Goal: Task Accomplishment & Management: Manage account settings

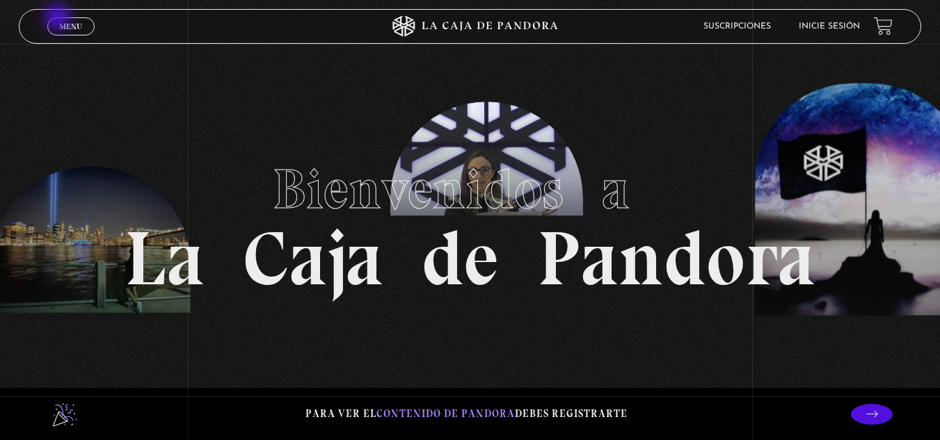
click at [59, 19] on link "Menu Cerrar" at bounding box center [70, 26] width 47 height 18
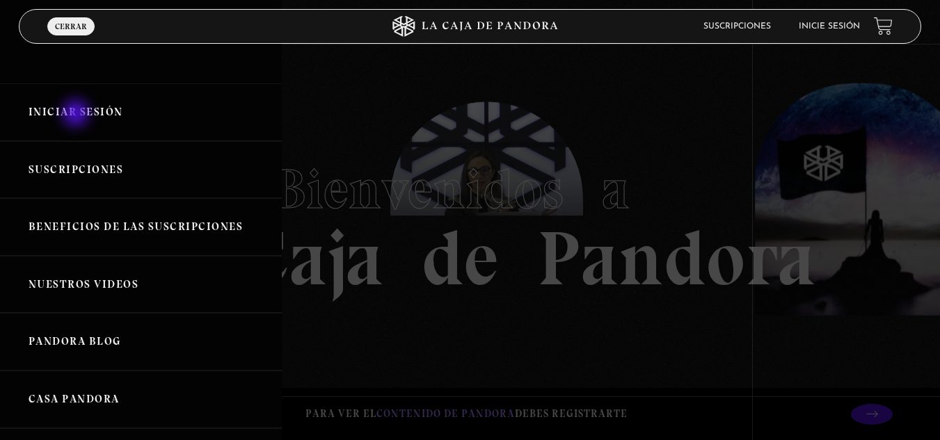
click at [71, 109] on link "Iniciar Sesión" at bounding box center [141, 112] width 282 height 58
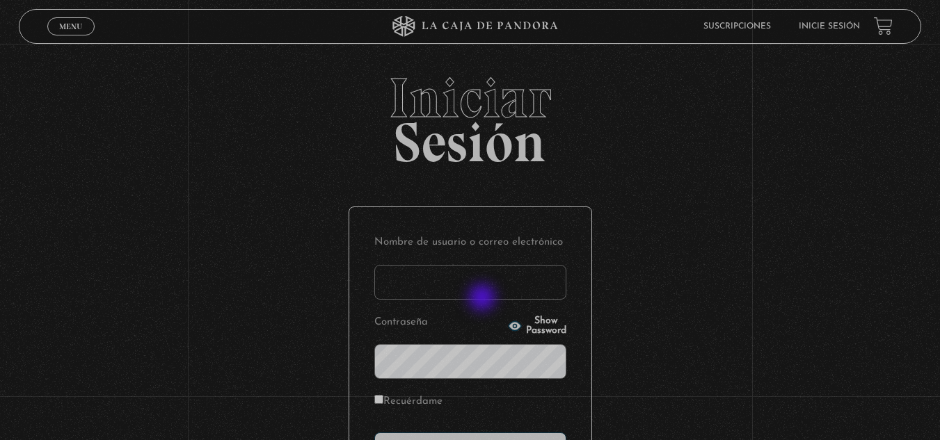
type input "aletach87@gmail.com"
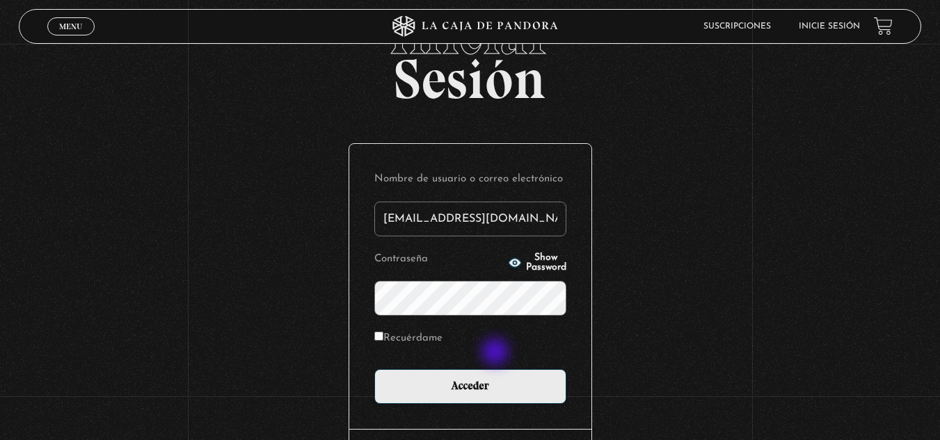
scroll to position [170, 0]
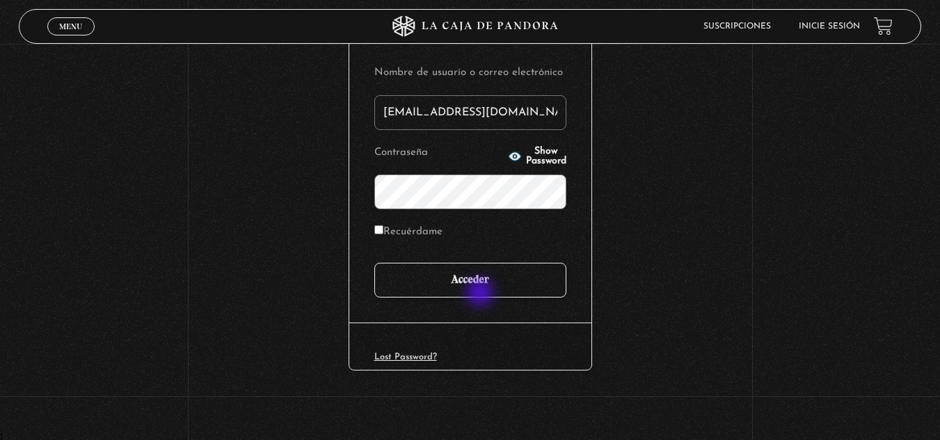
click at [481, 294] on input "Acceder" at bounding box center [470, 280] width 192 height 35
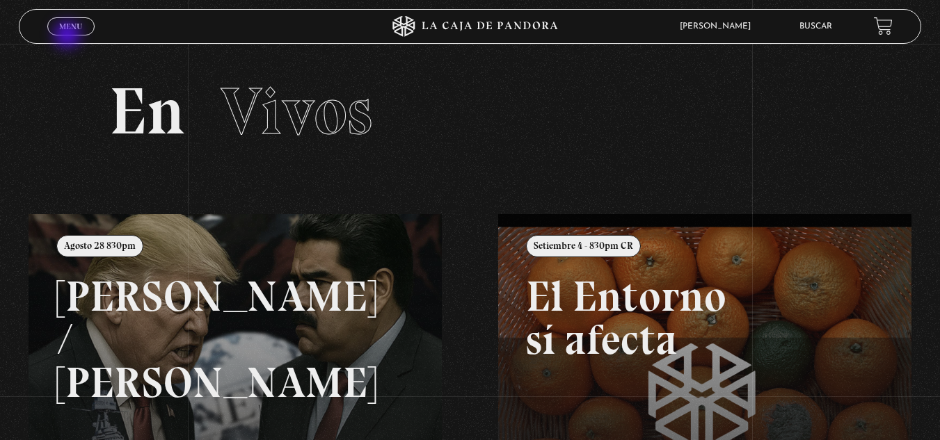
click at [69, 35] on div "Menu Cerrar" at bounding box center [188, 26] width 282 height 33
click at [67, 22] on span "Menu" at bounding box center [70, 26] width 23 height 8
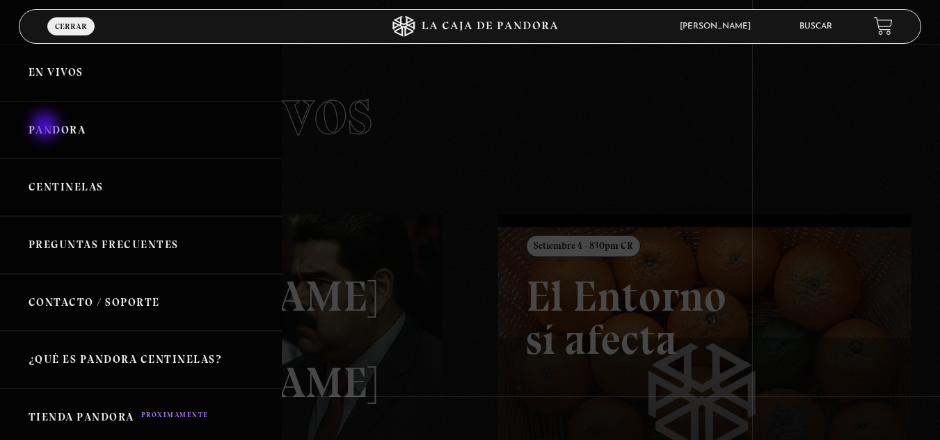
click at [47, 127] on link "Pandora" at bounding box center [141, 131] width 282 height 58
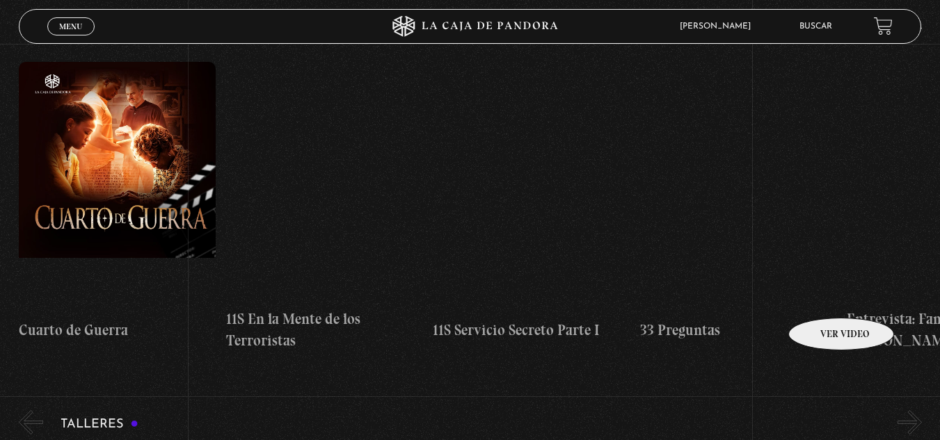
scroll to position [209, 0]
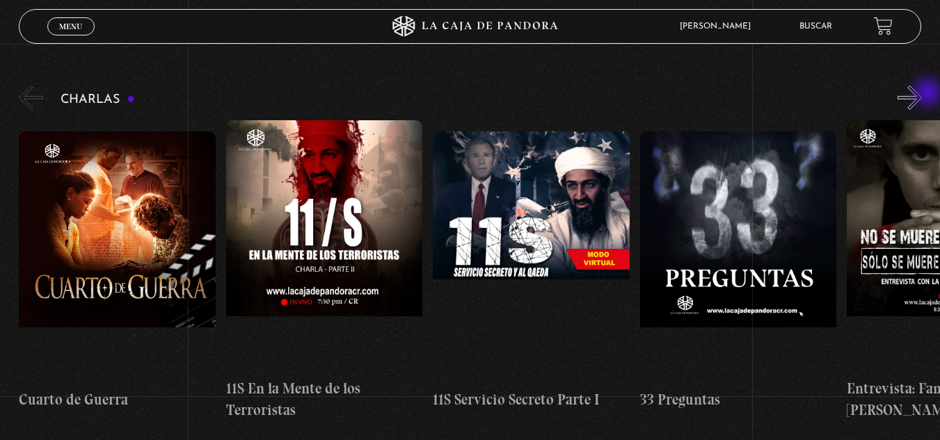
click at [922, 93] on button "»" at bounding box center [909, 98] width 24 height 24
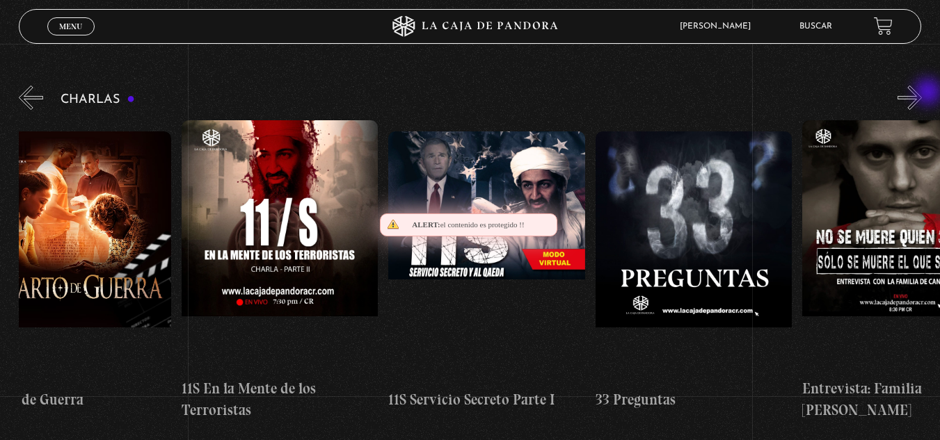
click at [922, 93] on button "»" at bounding box center [909, 98] width 24 height 24
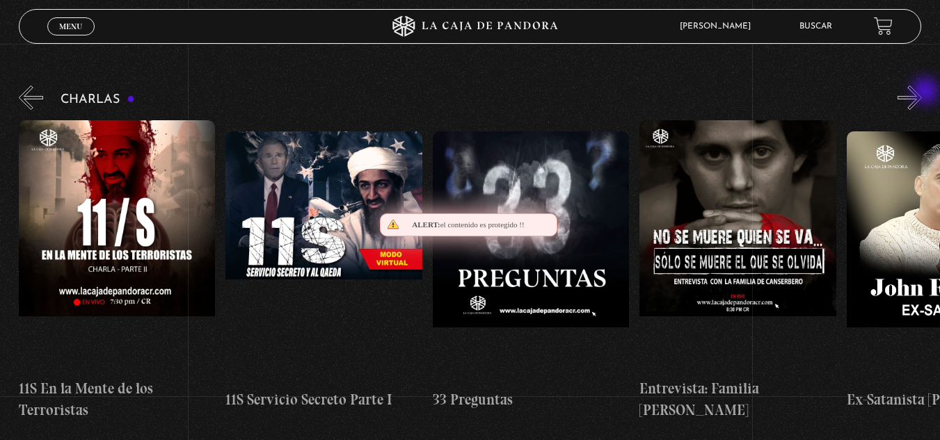
click at [922, 93] on button "»" at bounding box center [909, 98] width 24 height 24
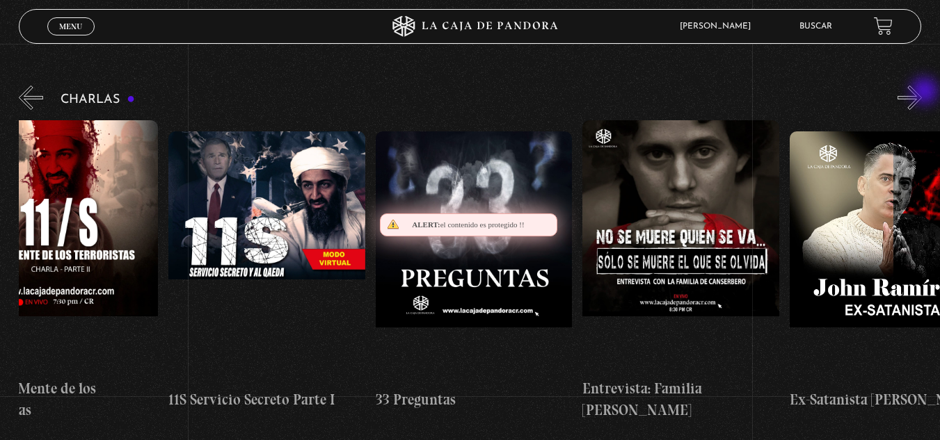
click at [922, 93] on button "»" at bounding box center [909, 98] width 24 height 24
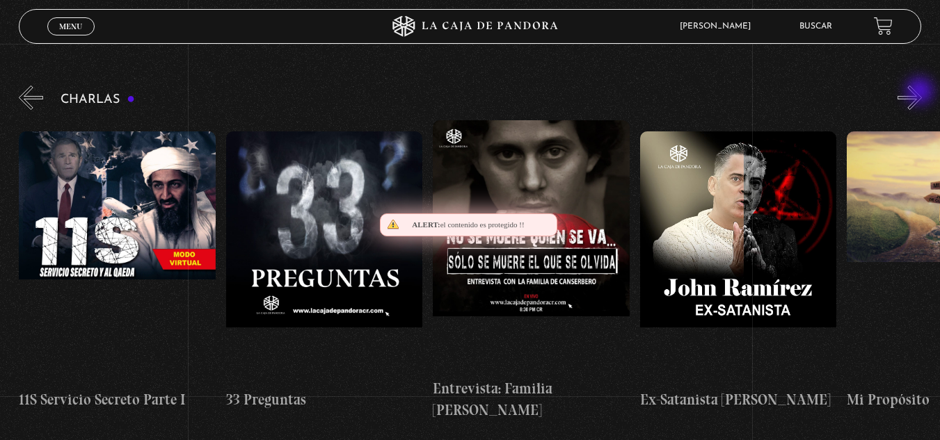
click at [921, 93] on button "»" at bounding box center [909, 98] width 24 height 24
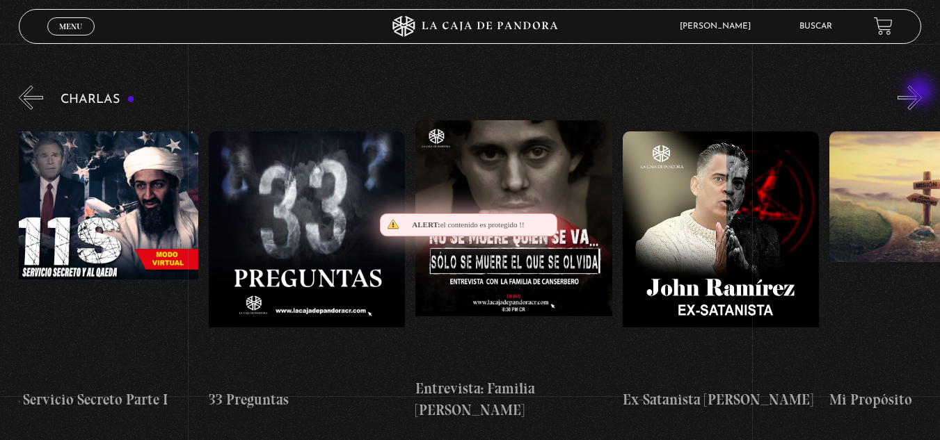
click at [921, 93] on button "»" at bounding box center [909, 98] width 24 height 24
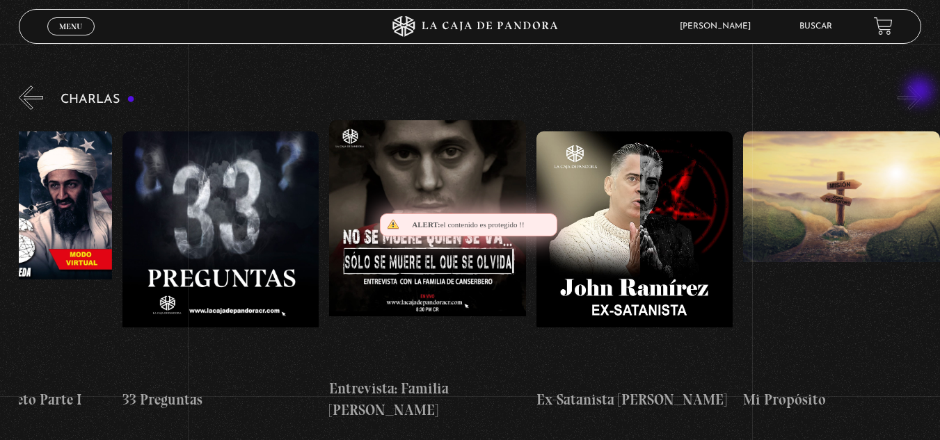
click at [919, 93] on button "»" at bounding box center [909, 98] width 24 height 24
click at [918, 93] on button "»" at bounding box center [909, 98] width 24 height 24
click at [917, 93] on button "»" at bounding box center [909, 98] width 24 height 24
click at [916, 98] on button "»" at bounding box center [909, 98] width 24 height 24
click at [918, 98] on button "»" at bounding box center [909, 98] width 24 height 24
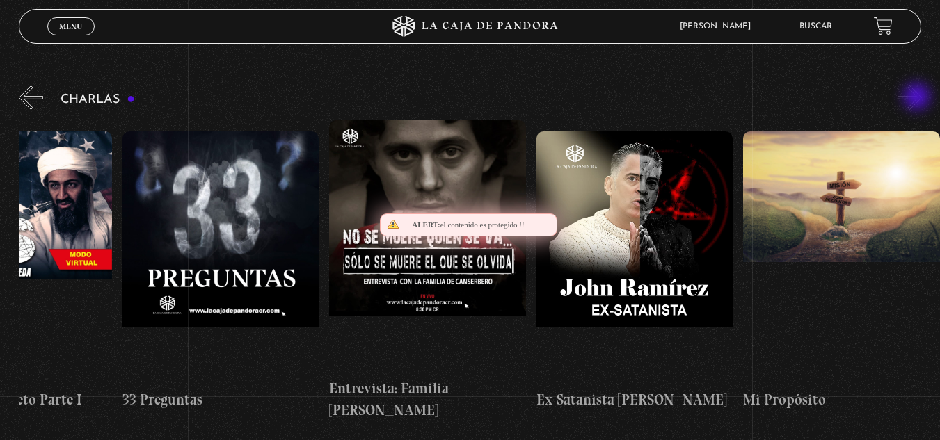
click at [918, 98] on button "»" at bounding box center [909, 98] width 24 height 24
click at [847, 226] on figure at bounding box center [841, 256] width 197 height 250
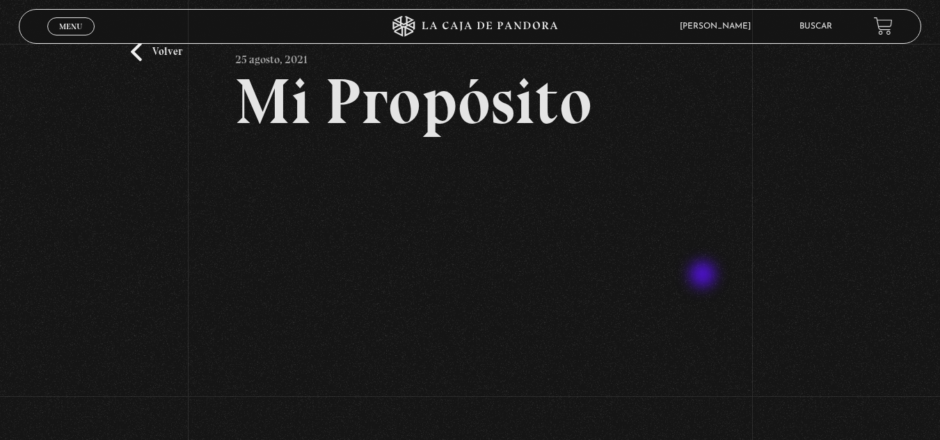
scroll to position [70, 0]
